Goal: Transaction & Acquisition: Obtain resource

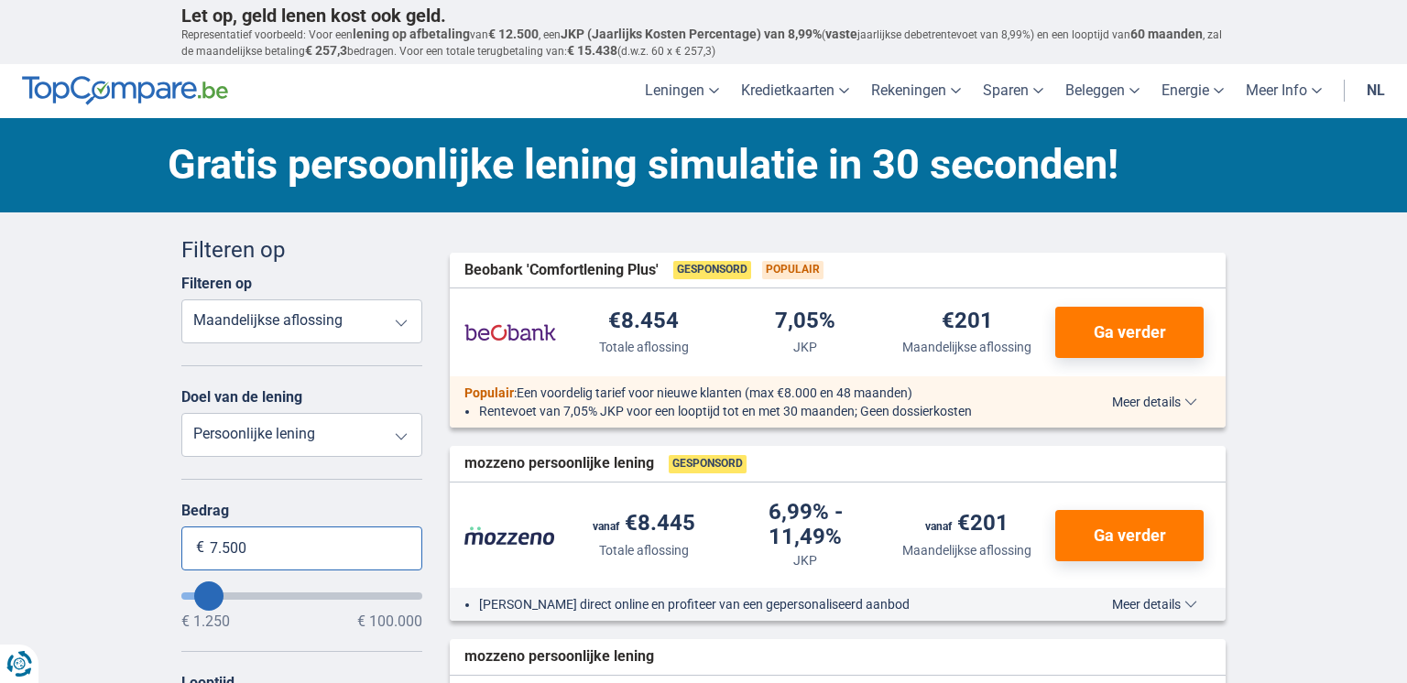
click at [372, 550] on input "7.500" at bounding box center [301, 549] width 241 height 44
type input "7"
click at [369, 318] on select "Totale aflossing JKP Maandelijkse aflossing" at bounding box center [301, 322] width 241 height 44
type input "1.250"
type input "1250"
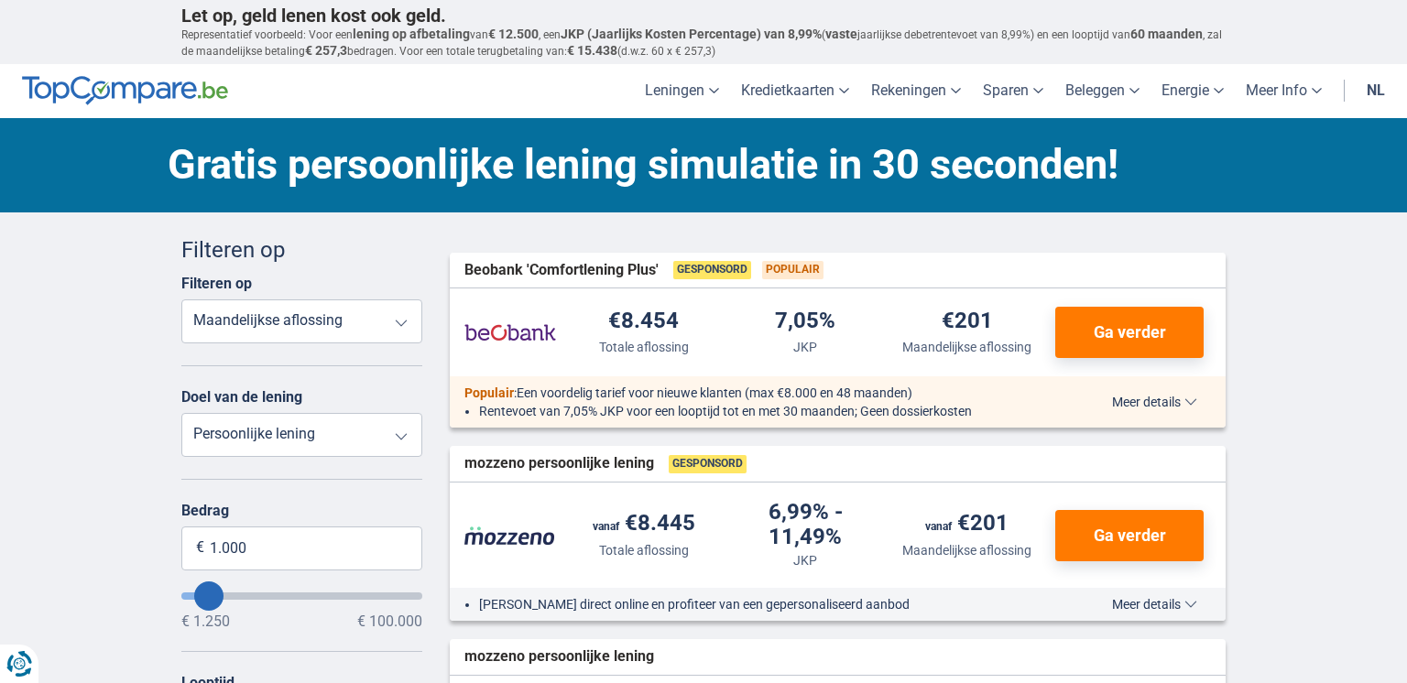
select select "24"
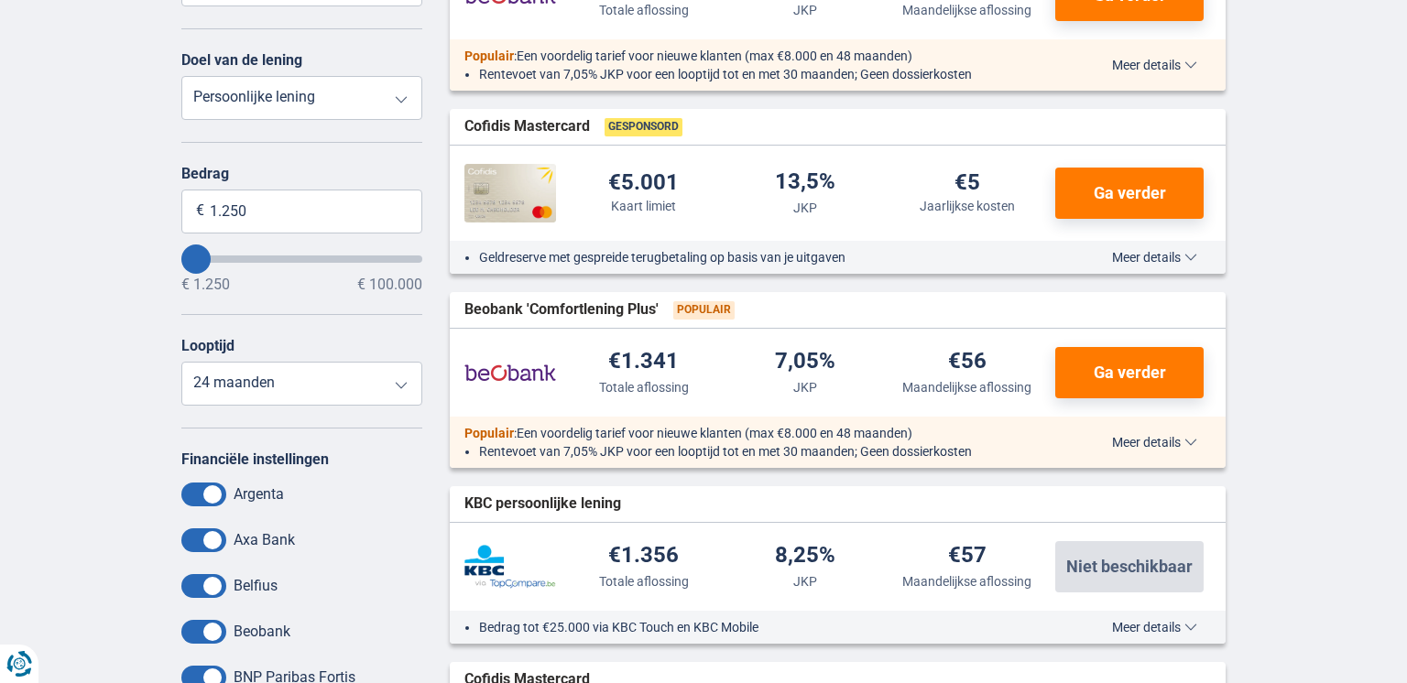
scroll to position [334, 0]
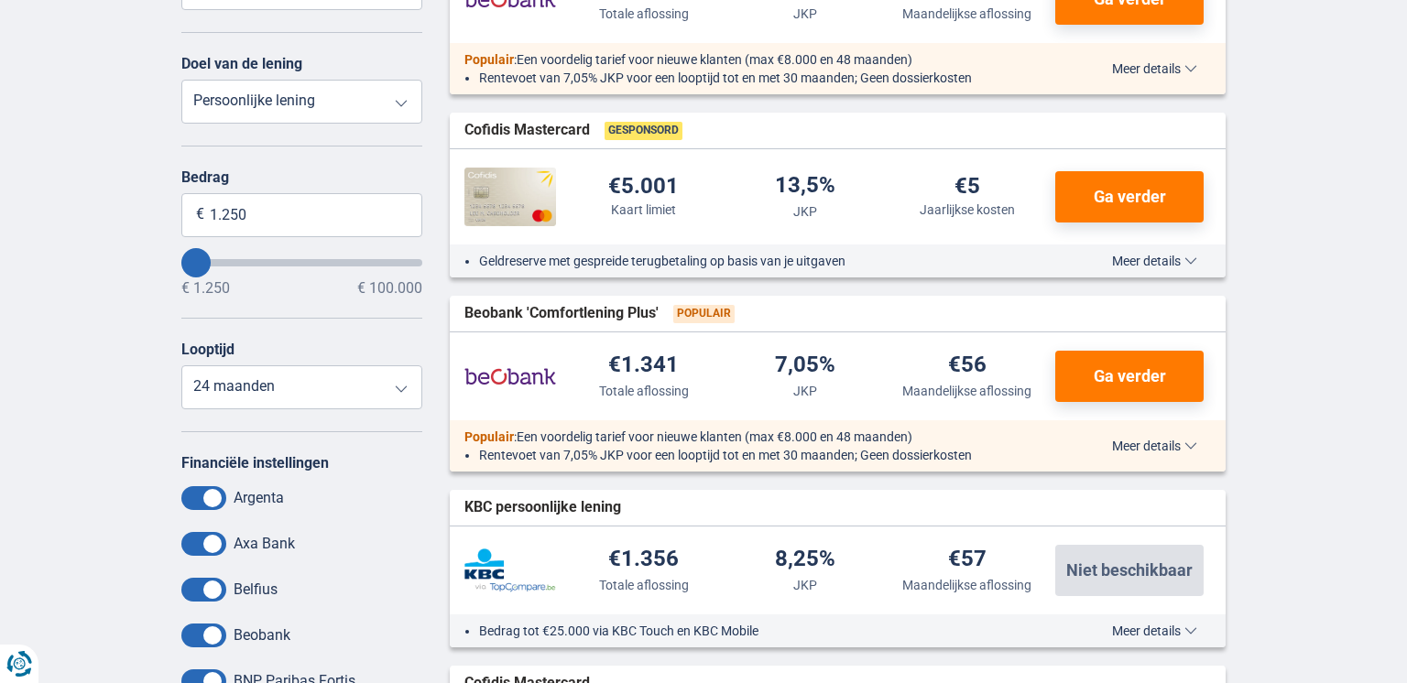
click at [1152, 257] on span "Meer details" at bounding box center [1154, 261] width 85 height 13
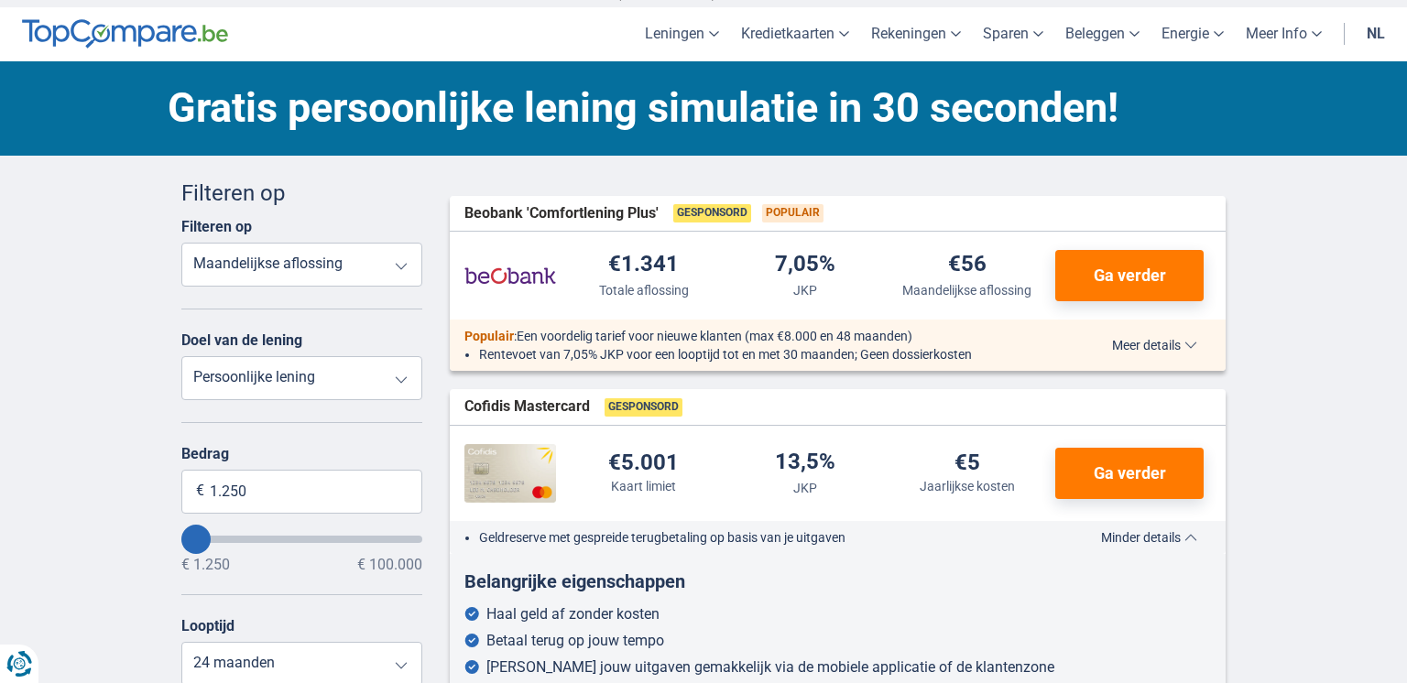
scroll to position [0, 0]
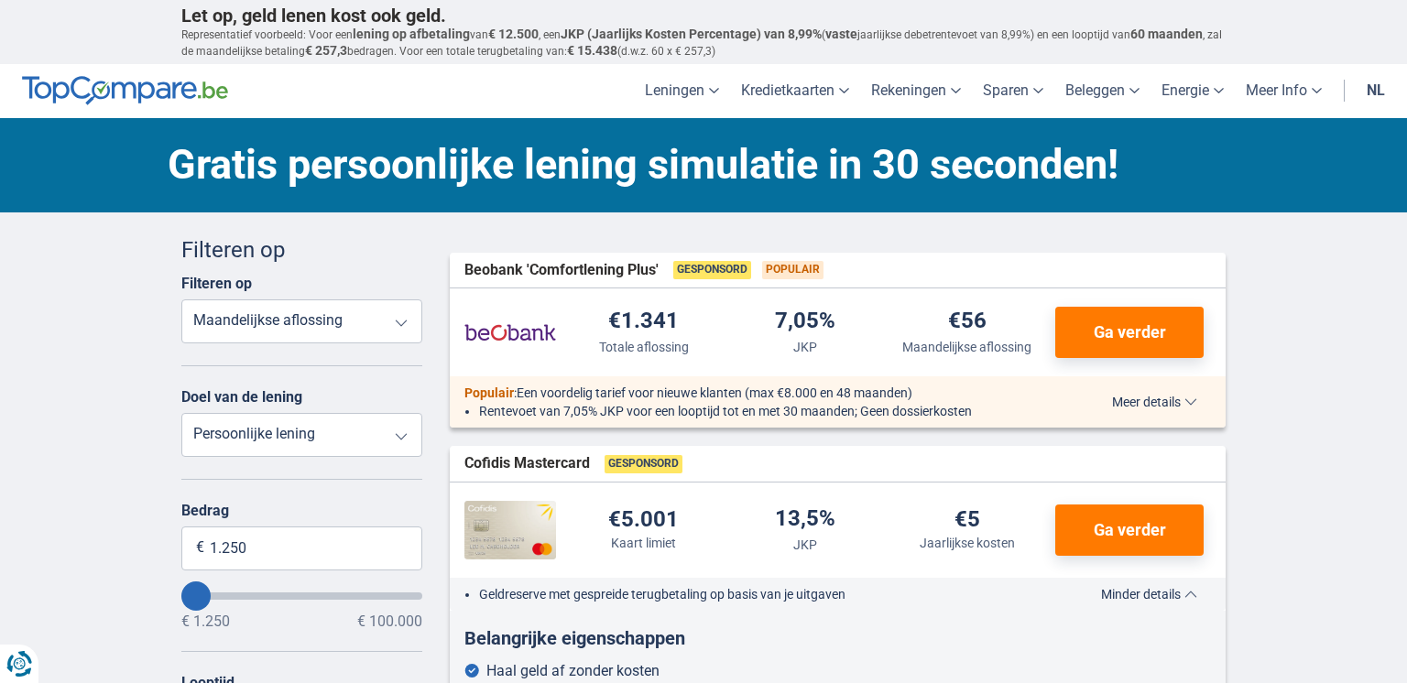
click at [1135, 399] on span "Meer details" at bounding box center [1154, 402] width 85 height 13
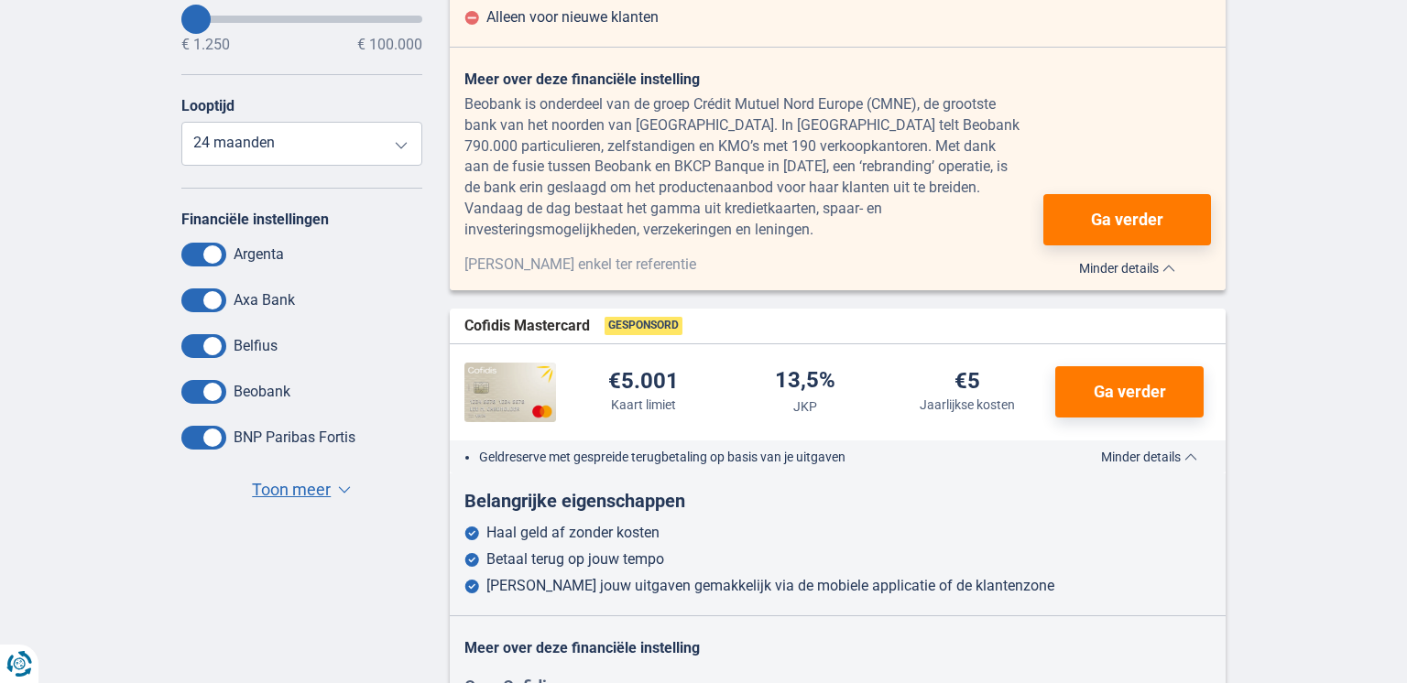
scroll to position [583, 0]
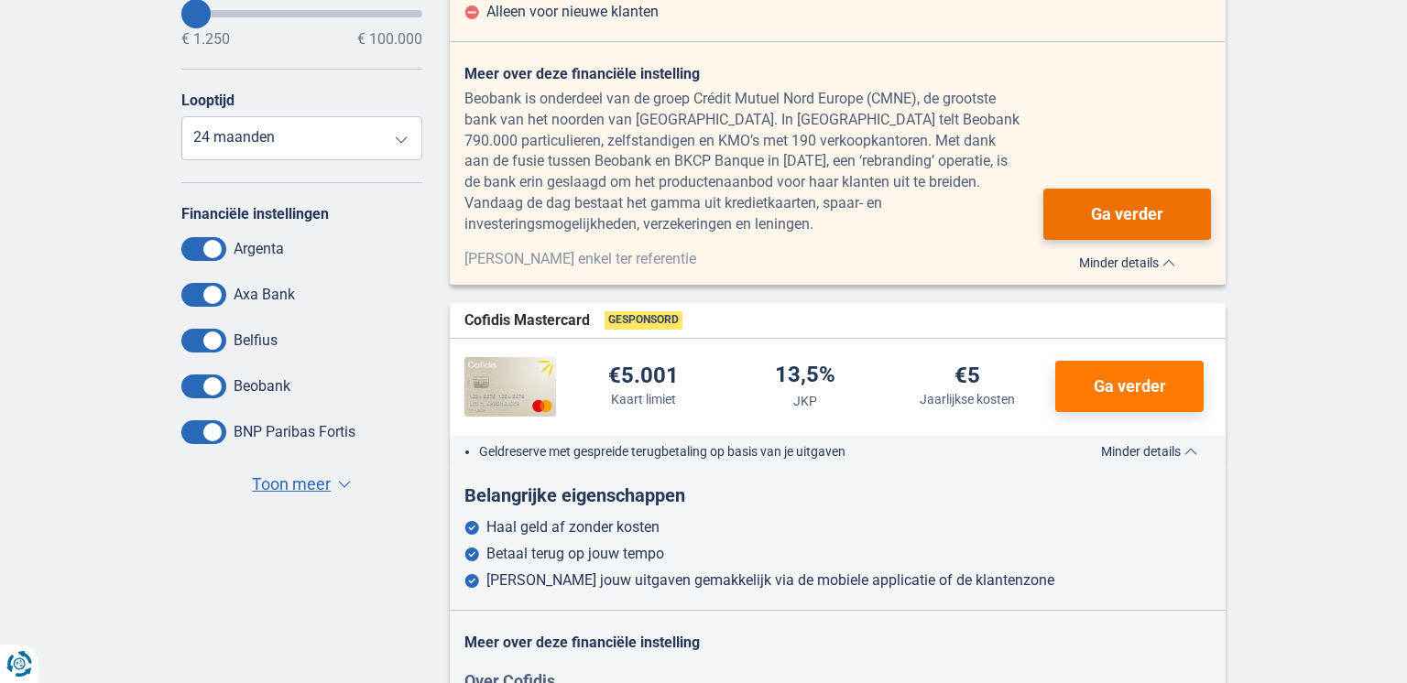
click at [1124, 216] on span "Ga verder" at bounding box center [1127, 214] width 72 height 16
